Goal: Transaction & Acquisition: Purchase product/service

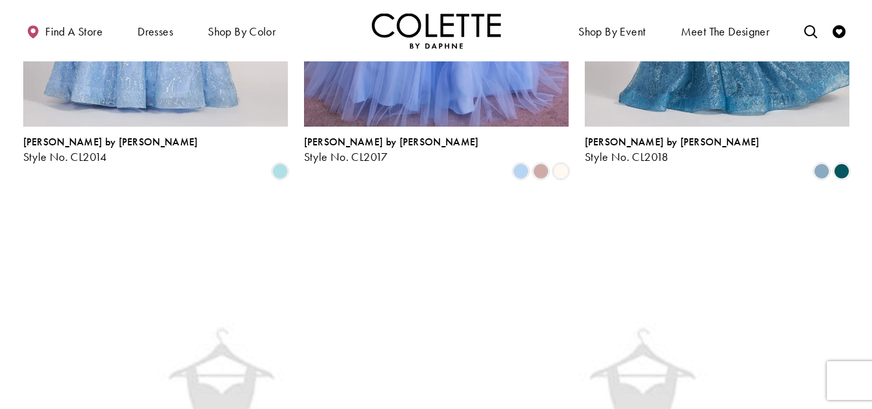
scroll to position [2002, 0]
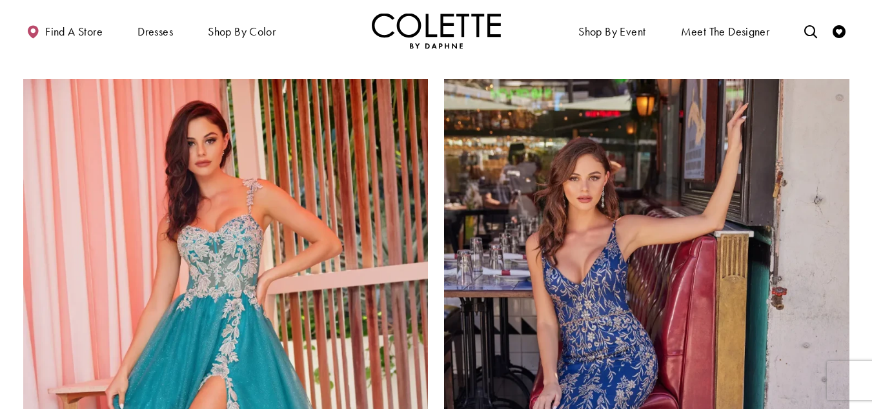
click at [416, 14] on img "Visit Home Page" at bounding box center [436, 31] width 129 height 36
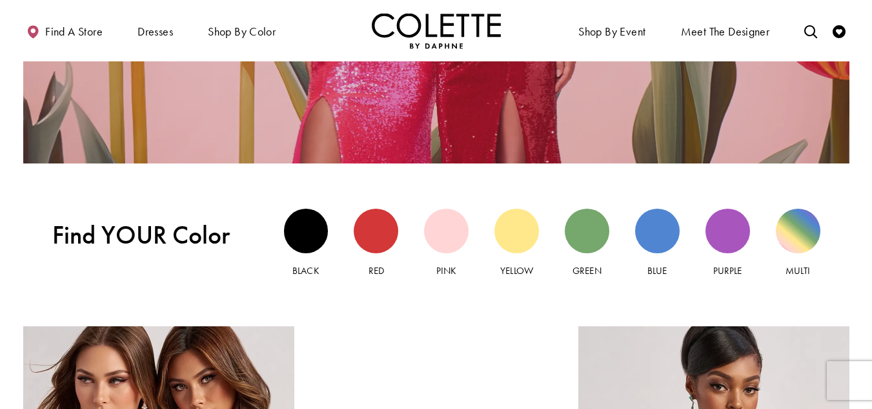
scroll to position [1098, 0]
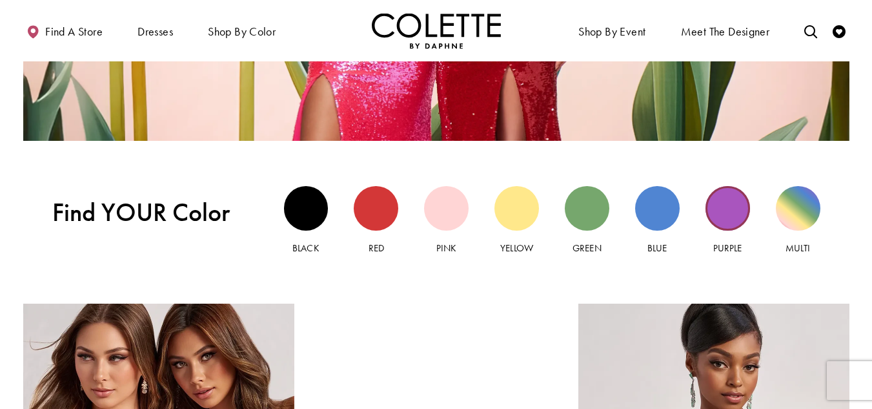
click at [728, 218] on div "Purple view" at bounding box center [728, 208] width 45 height 45
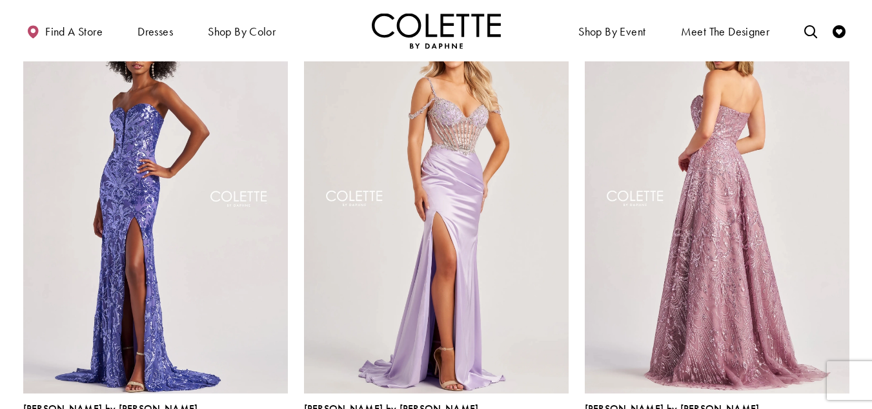
scroll to position [1098, 0]
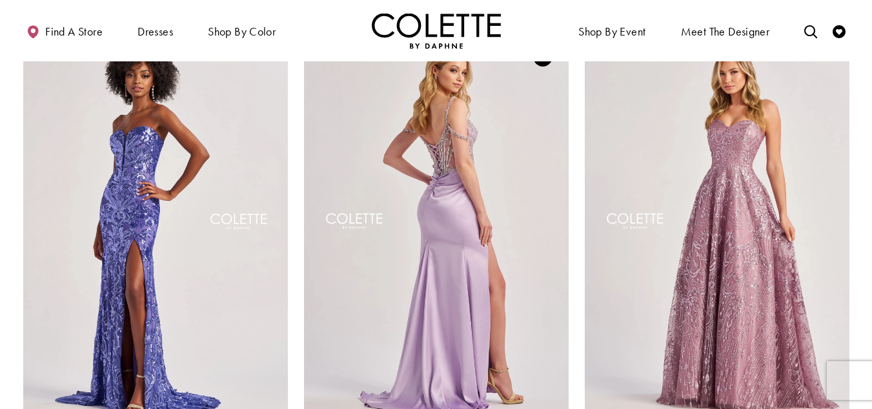
click at [428, 225] on img "Visit Colette by Daphne Style No. CL8460 Page" at bounding box center [436, 223] width 265 height 385
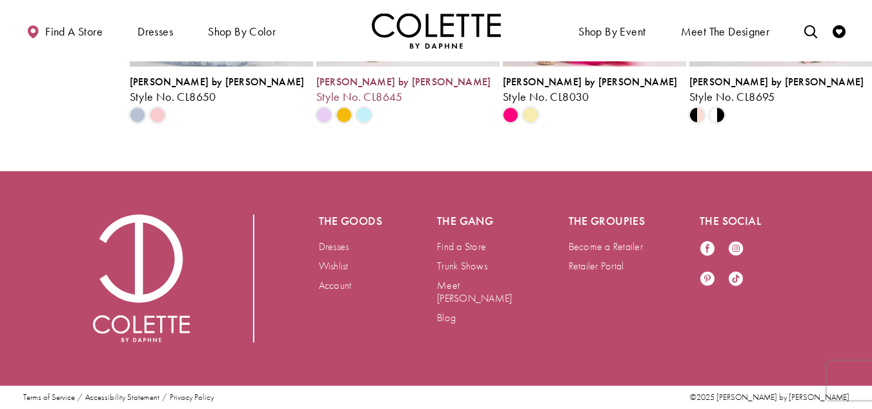
scroll to position [1782, 0]
